Goal: Check status: Check status

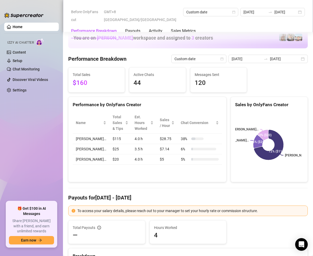
scroll to position [367, 0]
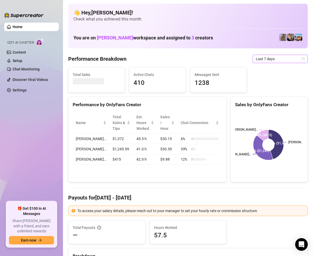
click at [302, 59] on icon "calendar" at bounding box center [303, 58] width 3 height 3
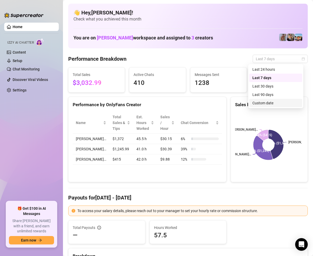
click at [263, 101] on div "Custom date" at bounding box center [275, 103] width 47 height 6
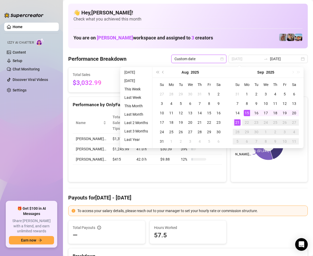
type input "[DATE]"
click at [239, 121] on div "21" at bounding box center [237, 122] width 6 height 6
click at [237, 120] on div "21" at bounding box center [237, 122] width 6 height 6
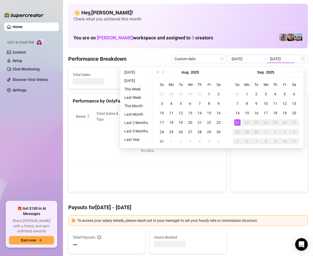
type input "[DATE]"
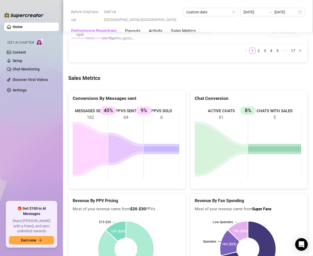
scroll to position [682, 0]
